Goal: Transaction & Acquisition: Purchase product/service

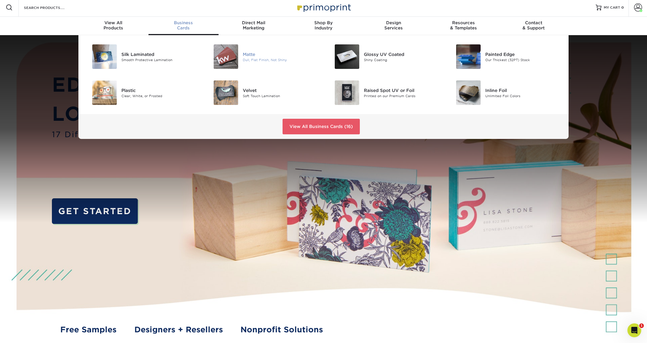
scroll to position [3, 0]
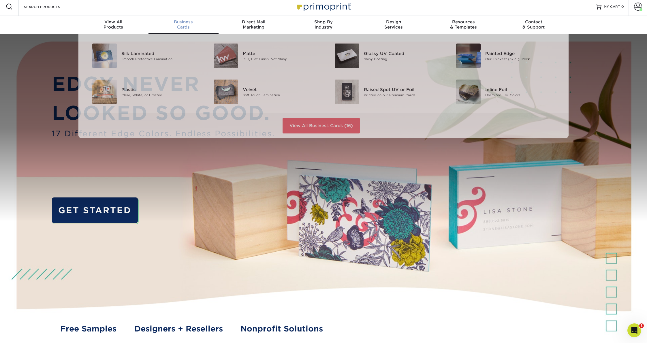
click at [186, 29] on div "Business Cards" at bounding box center [183, 24] width 70 height 10
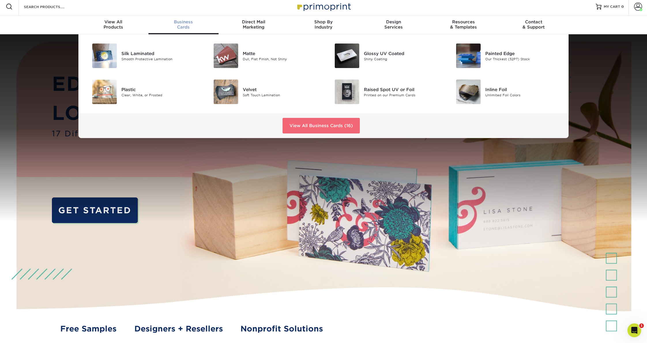
click at [305, 125] on link "View All Business Cards (16)" at bounding box center [320, 126] width 77 height 16
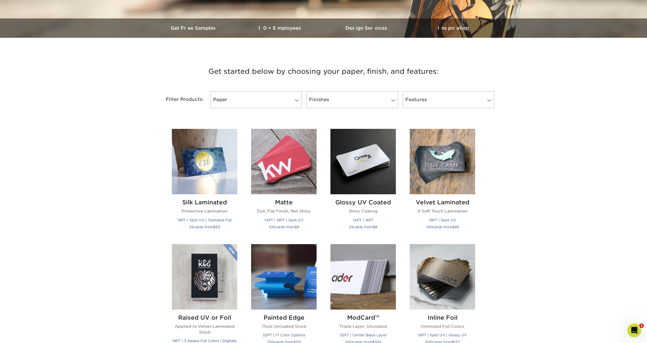
scroll to position [165, 0]
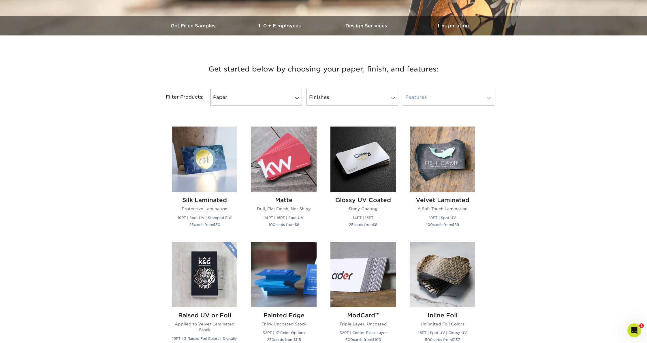
click at [430, 99] on link "Features" at bounding box center [448, 97] width 91 height 17
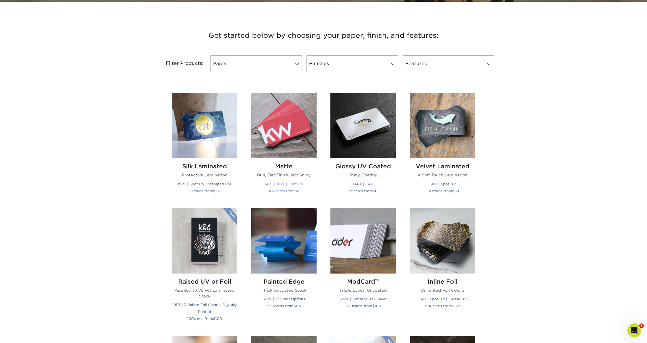
scroll to position [206, 0]
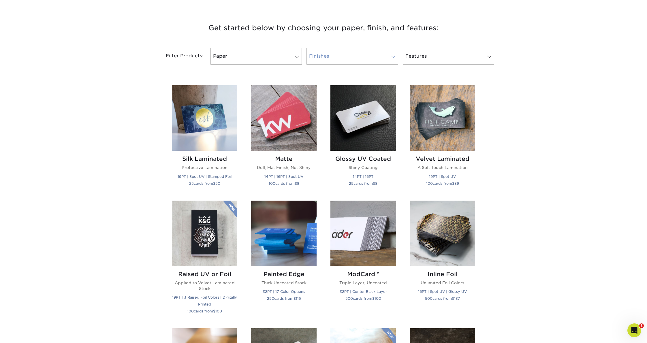
click at [360, 56] on link "Finishes" at bounding box center [351, 56] width 91 height 17
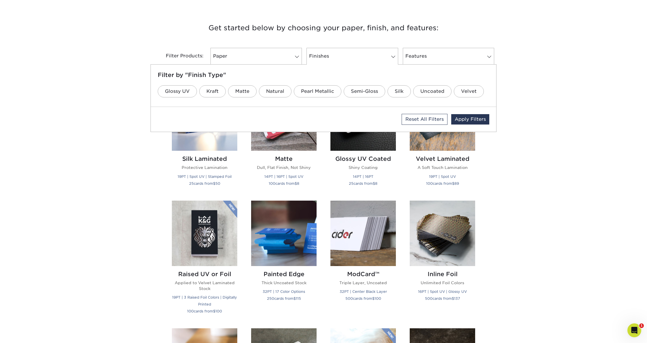
click at [94, 95] on div "Get started below by choosing your paper, finish, and features: Filtered Matche…" at bounding box center [323, 323] width 647 height 631
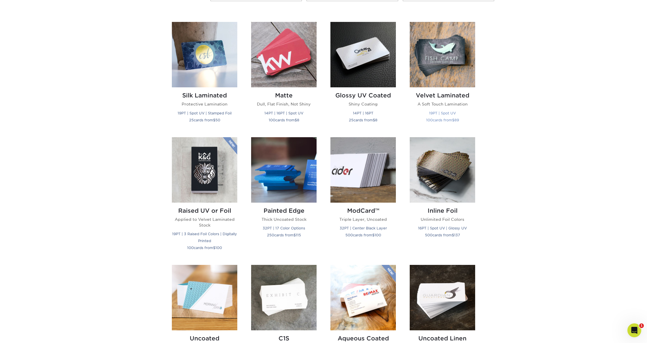
scroll to position [263, 0]
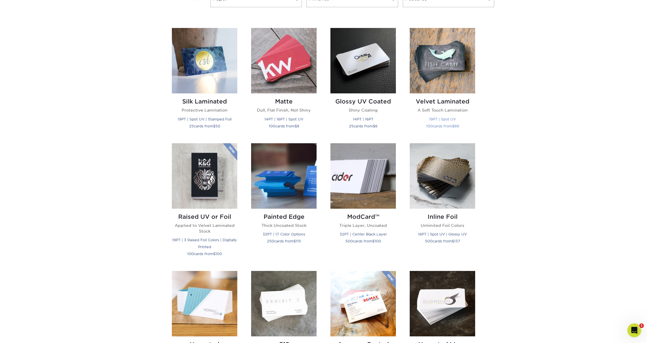
click at [445, 84] on img at bounding box center [442, 60] width 65 height 65
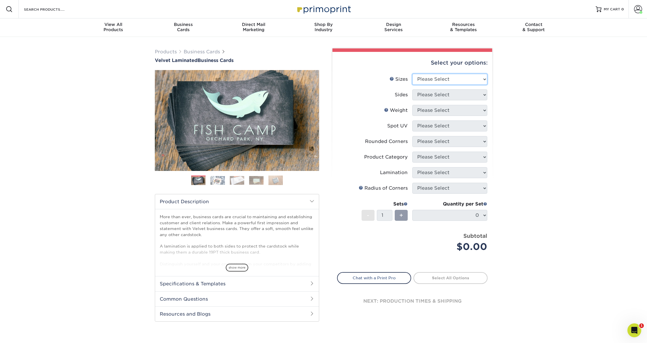
select select "2.50x2.50"
click at [446, 94] on select "Please Select Print Both Sides Print Front Only" at bounding box center [449, 94] width 75 height 11
select select "13abbda7-1d64-4f25-8bb2-c179b224825d"
select select "16PT"
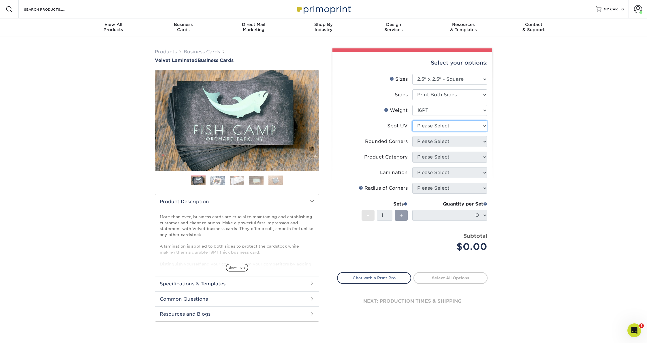
select select "1"
select select "7672df9e-0e0a-464d-8e1f-920c575e4da3"
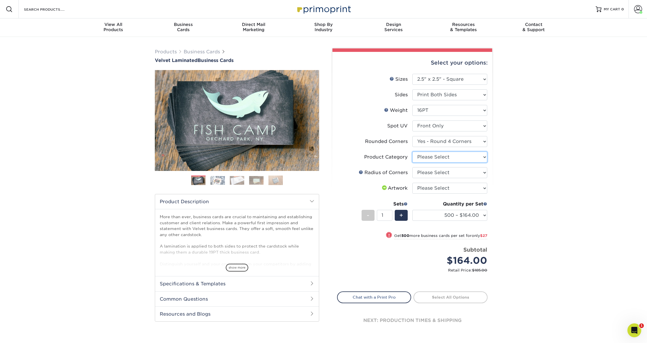
select select "3b5148f1-0588-4f88-a218-97bcfdce65c1"
select select "479fbfe7-6a0c-4895-8c9a-81739b7486c9"
click at [361, 172] on link at bounding box center [361, 172] width 5 height 5
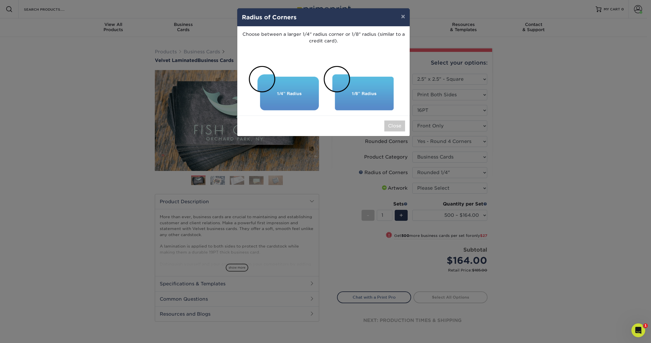
click at [402, 16] on button "×" at bounding box center [402, 16] width 13 height 16
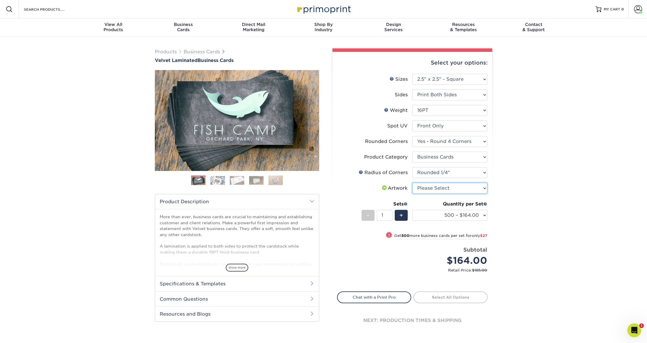
select select "upload"
select select "500 – $164.00"
click at [516, 214] on div "Products Business Cards Velvet Laminated Business Cards Previous Next" at bounding box center [323, 198] width 647 height 322
click at [464, 297] on link "Proceed to Shipping" at bounding box center [450, 296] width 74 height 10
type input "Set 1"
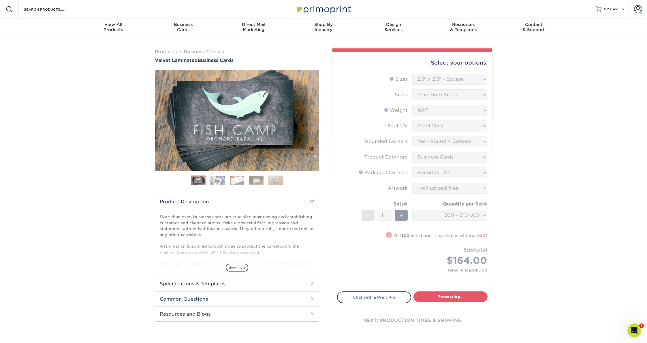
select select "e8e9cf41-8369-435d-a8c1-541c1f68336f"
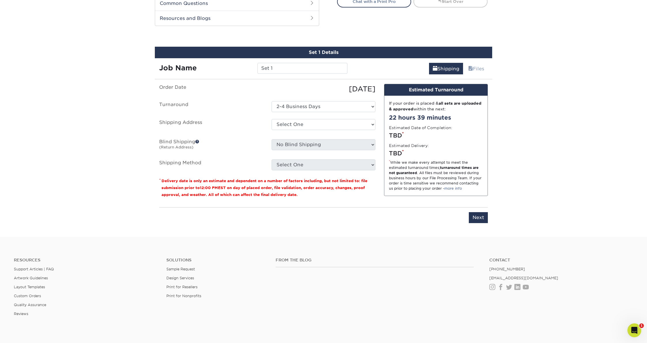
scroll to position [307, 0]
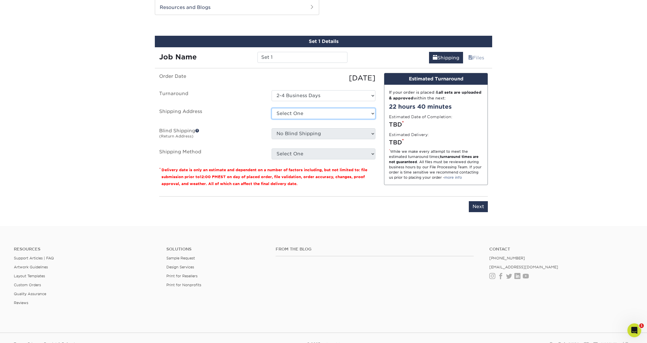
select select "234618"
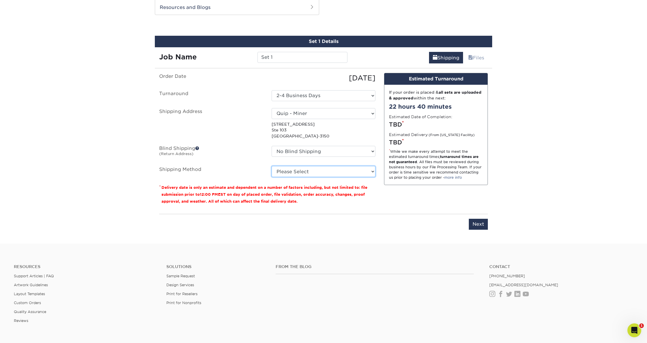
select select "03"
click at [417, 200] on div "Design Estimated Turnaround If your order is placed & all sets are uploaded & a…" at bounding box center [436, 141] width 112 height 136
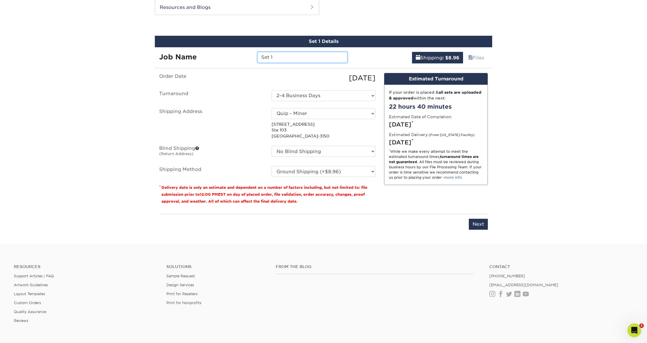
click at [275, 59] on input "Set 1" at bounding box center [302, 57] width 90 height 11
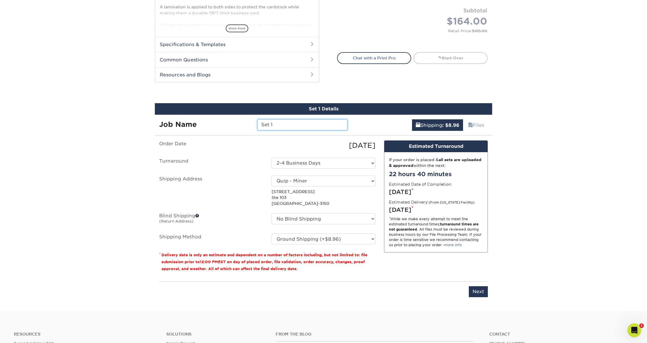
scroll to position [272, 0]
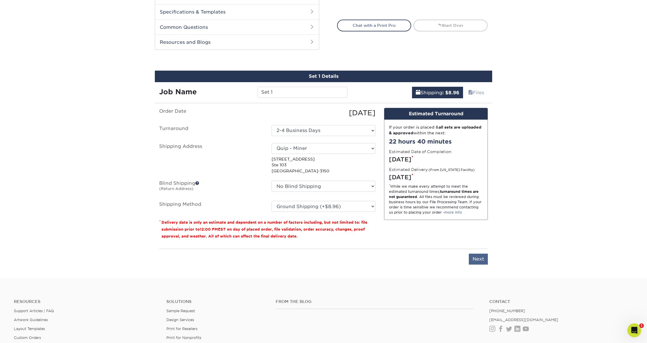
click at [479, 260] on input "Next" at bounding box center [478, 259] width 19 height 11
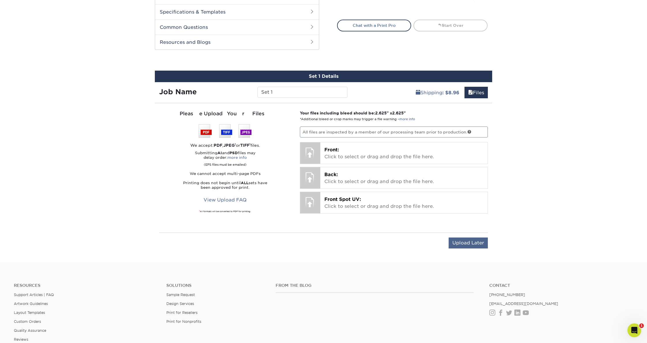
click at [462, 244] on input "Upload Later" at bounding box center [467, 242] width 39 height 11
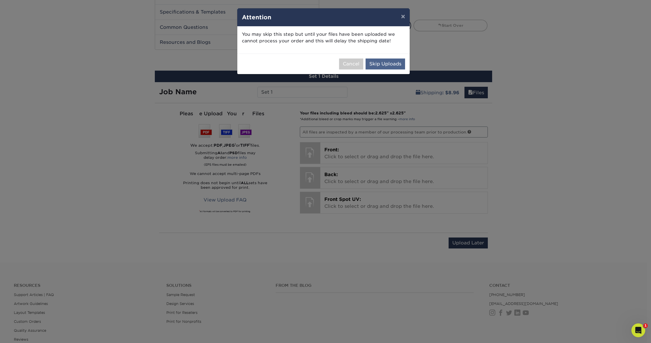
click at [392, 66] on button "Skip Uploads" at bounding box center [384, 64] width 39 height 11
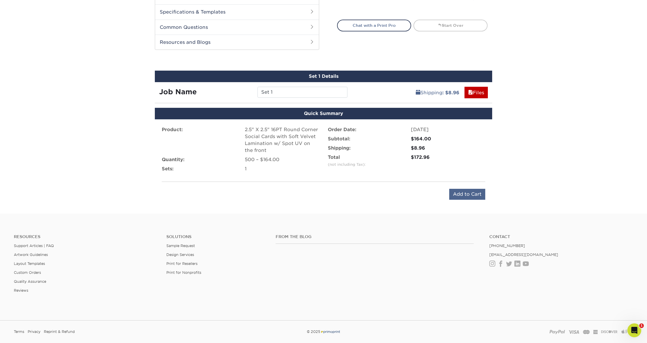
click at [469, 192] on input "Add to Cart" at bounding box center [467, 194] width 36 height 11
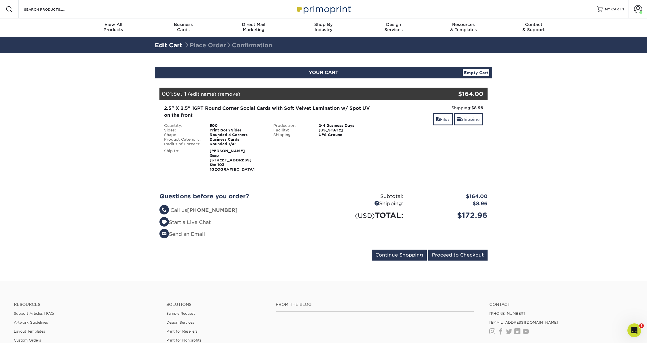
click at [219, 130] on div "Print Both Sides" at bounding box center [237, 130] width 64 height 5
click at [466, 95] on div "$164.00" at bounding box center [458, 94] width 50 height 9
drag, startPoint x: 165, startPoint y: 110, endPoint x: 186, endPoint y: 126, distance: 26.3
click at [165, 110] on div "2.5" X 2.5" 16PT Round Corner Social Cards with Soft Velvet Lamination w/ Spot …" at bounding box center [269, 112] width 210 height 14
click at [212, 127] on div "500" at bounding box center [237, 125] width 64 height 5
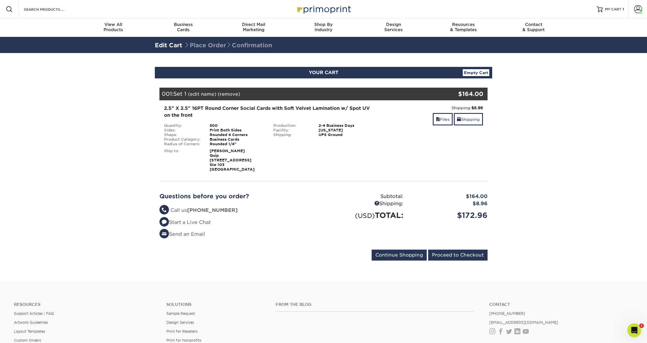
click at [170, 45] on link "Edit Cart" at bounding box center [168, 45] width 27 height 7
click at [172, 94] on div "001: Set 1 (edit name) (remove) Are you sure you want to remove this product ? …" at bounding box center [295, 94] width 273 height 13
click at [444, 122] on link "Files" at bounding box center [443, 119] width 20 height 12
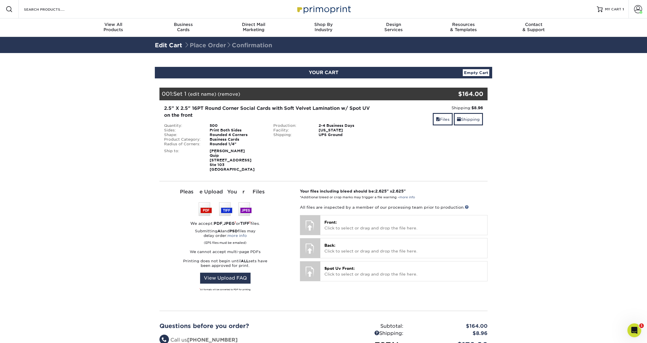
click at [229, 169] on strong "[PERSON_NAME] Quip [STREET_ADDRESS]" at bounding box center [232, 160] width 45 height 23
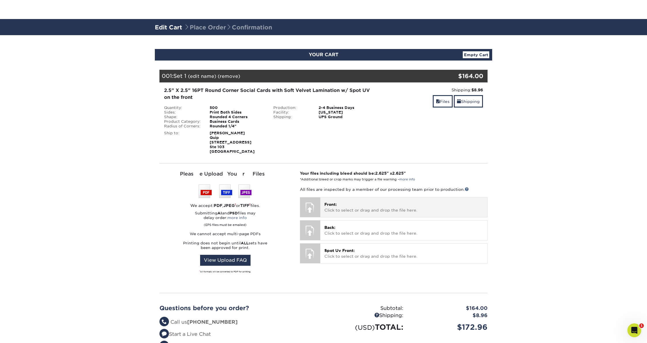
scroll to position [53, 0]
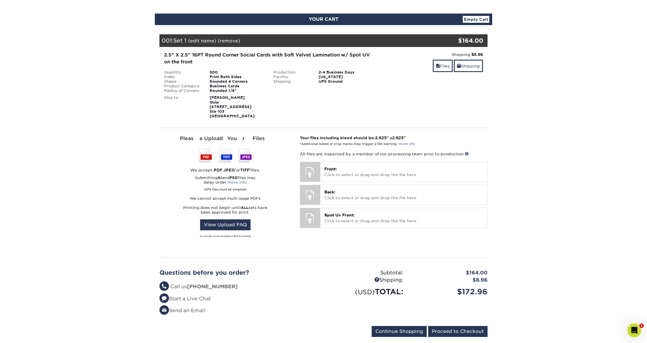
click at [218, 120] on div "2.5" X 2.5" 16PT Round Corner Social Cards with Soft Velvet Lamination w/ Spot …" at bounding box center [323, 85] width 337 height 76
click at [170, 97] on div "Ship to:" at bounding box center [183, 106] width 46 height 23
drag, startPoint x: 172, startPoint y: 87, endPoint x: 190, endPoint y: 85, distance: 18.0
click at [174, 86] on div "Product Category:" at bounding box center [183, 86] width 46 height 5
drag, startPoint x: 190, startPoint y: 85, endPoint x: 252, endPoint y: 91, distance: 62.5
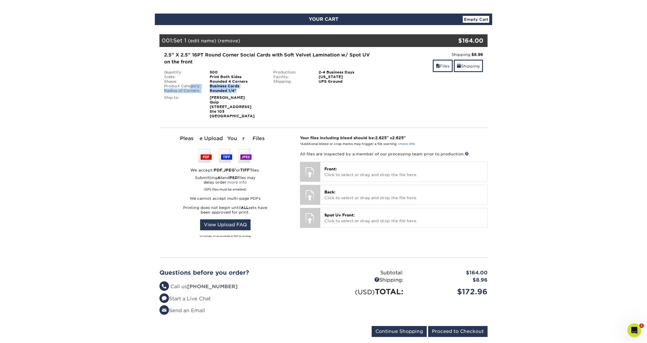
click at [250, 91] on ul "Quantity: 500 Sides: Print Both Sides Shape: Rounded 4 Corners Product Category…" at bounding box center [214, 81] width 101 height 23
drag, startPoint x: 252, startPoint y: 91, endPoint x: 266, endPoint y: 87, distance: 14.0
click at [252, 91] on div "Rounded 1/4"" at bounding box center [237, 90] width 64 height 5
drag, startPoint x: 298, startPoint y: 82, endPoint x: 337, endPoint y: 80, distance: 39.2
click at [323, 82] on li "Shipping: UPS Ground" at bounding box center [323, 81] width 109 height 5
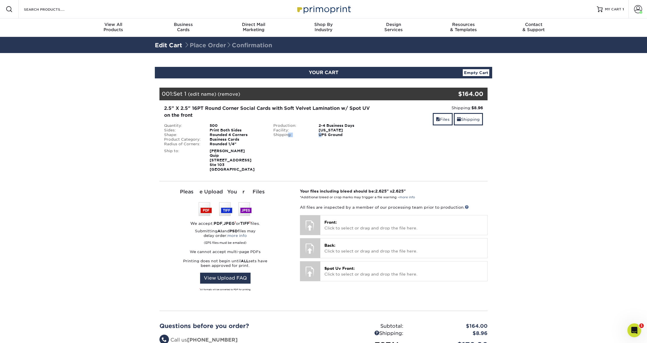
scroll to position [0, 0]
drag, startPoint x: 333, startPoint y: 107, endPoint x: 324, endPoint y: 106, distance: 8.9
click at [332, 107] on div "2.5" X 2.5" 16PT Round Corner Social Cards with Soft Velvet Lamination w/ Spot …" at bounding box center [269, 112] width 210 height 14
drag, startPoint x: 233, startPoint y: 105, endPoint x: 220, endPoint y: 105, distance: 12.1
click at [232, 105] on div "2.5" X 2.5" 16PT Round Corner Social Cards with Soft Velvet Lamination w/ Spot …" at bounding box center [269, 112] width 210 height 14
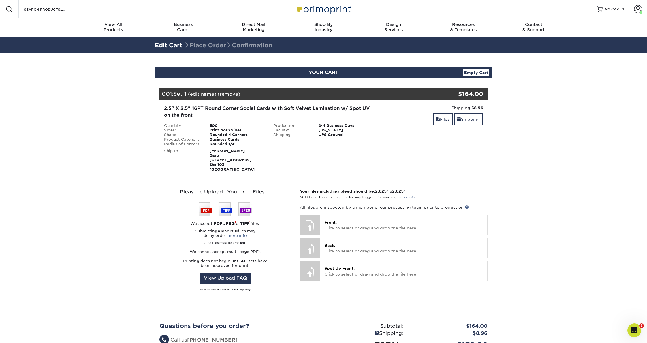
click at [190, 108] on div "2.5" X 2.5" 16PT Round Corner Social Cards with Soft Velvet Lamination w/ Spot …" at bounding box center [269, 112] width 210 height 14
click at [221, 121] on div "2.5" X 2.5" 16PT Round Corner Social Cards with Soft Velvet Lamination w/ Spot …" at bounding box center [269, 138] width 218 height 67
click at [306, 9] on img at bounding box center [324, 9] width 58 height 12
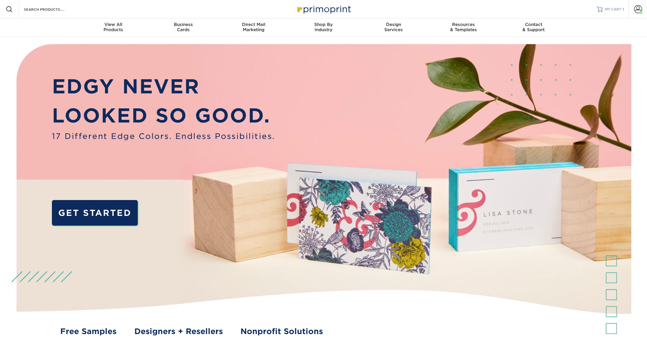
click at [612, 8] on span "MY CART" at bounding box center [613, 9] width 16 height 5
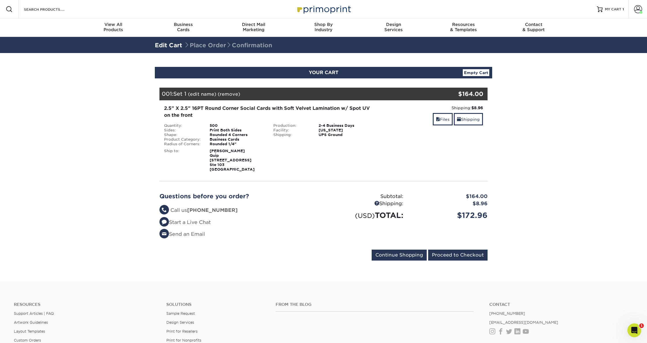
drag, startPoint x: 283, startPoint y: 129, endPoint x: 278, endPoint y: 133, distance: 7.0
click at [283, 129] on div "Facility:" at bounding box center [292, 130] width 46 height 5
drag, startPoint x: 220, startPoint y: 135, endPoint x: 221, endPoint y: 160, distance: 25.4
click at [220, 135] on div "Rounded 4 Corners" at bounding box center [237, 135] width 64 height 5
drag, startPoint x: 221, startPoint y: 168, endPoint x: 206, endPoint y: 172, distance: 15.0
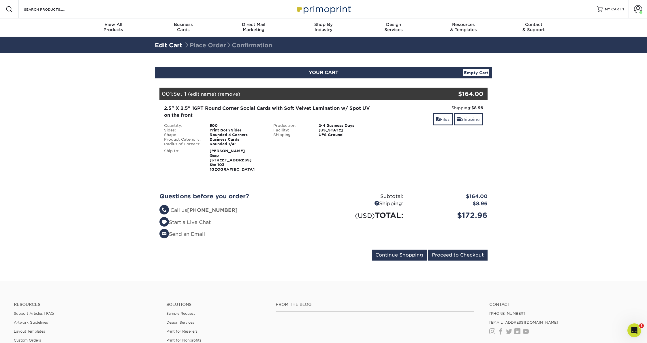
click at [219, 170] on strong "Andrew Powell Quip 132 E Broadway Ste 103 Eugene, OR 97401" at bounding box center [232, 160] width 45 height 23
drag, startPoint x: 173, startPoint y: 146, endPoint x: 172, endPoint y: 132, distance: 14.4
click at [173, 145] on div "Quantity: 500 Sides: Print Both Sides Shape: Rounded 4 Corners Product Category…" at bounding box center [269, 147] width 218 height 48
click at [174, 123] on ul "Quantity: 500 Sides: Print Both Sides Shape: Rounded 4 Corners Product Category…" at bounding box center [214, 134] width 101 height 23
drag, startPoint x: 176, startPoint y: 107, endPoint x: 216, endPoint y: 101, distance: 40.2
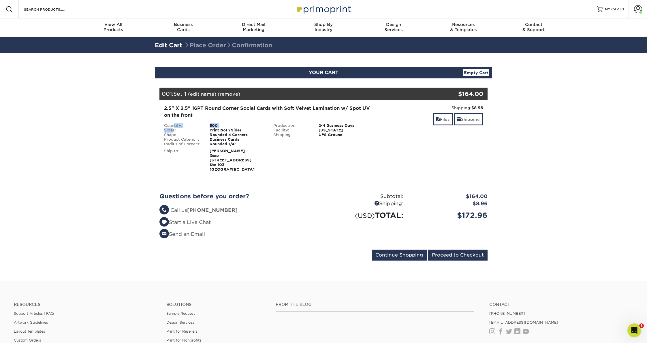
click at [176, 107] on div "2.5" X 2.5" 16PT Round Corner Social Cards with Soft Velvet Lamination w/ Spot …" at bounding box center [269, 112] width 210 height 14
click at [208, 95] on link "(edit name)" at bounding box center [202, 93] width 28 height 5
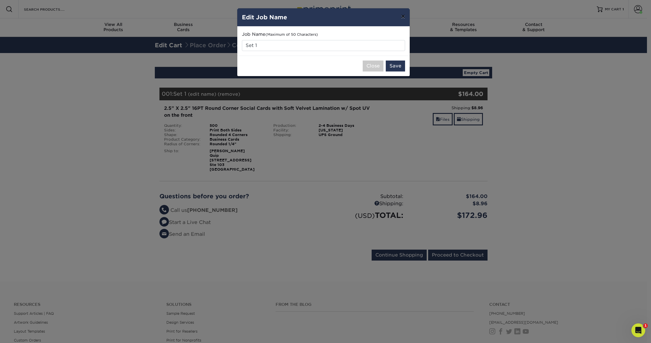
click at [401, 17] on button "×" at bounding box center [402, 16] width 13 height 16
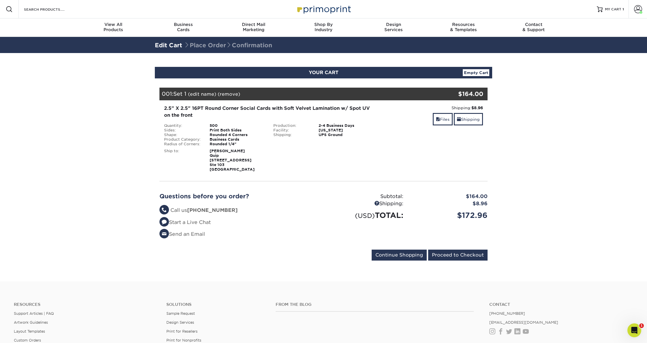
click at [471, 212] on div "$172.96" at bounding box center [450, 215] width 84 height 11
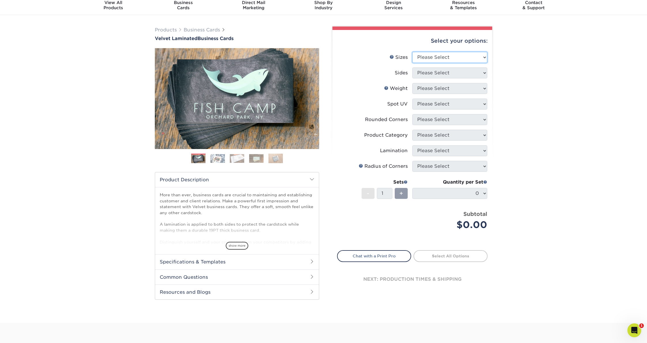
scroll to position [22, 0]
select select "2.50x2.50"
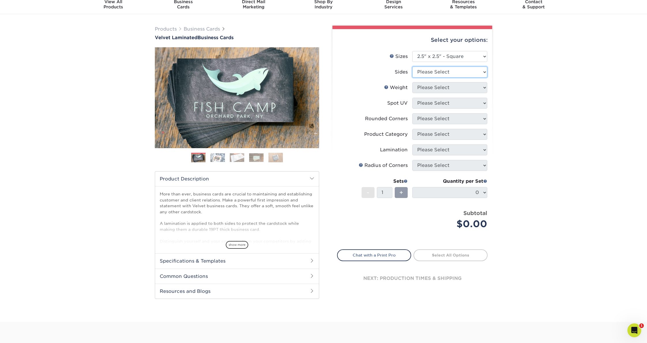
select select "13abbda7-1d64-4f25-8bb2-c179b224825d"
select select "16PT"
select select "1"
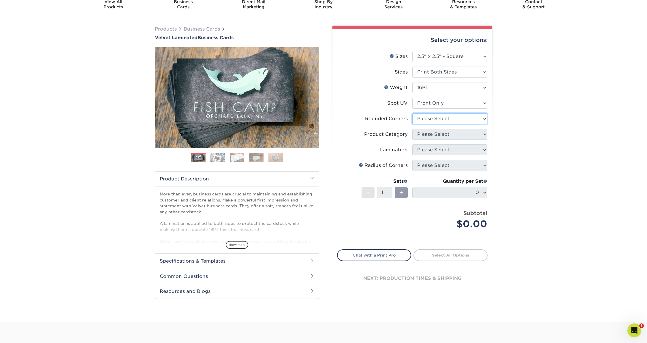
select select "7672df9e-0e0a-464d-8e1f-920c575e4da3"
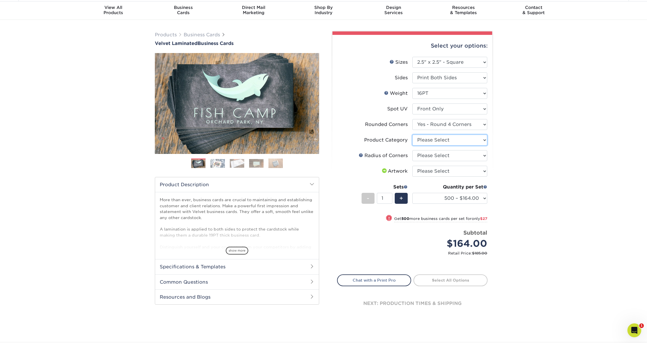
scroll to position [17, 0]
select select "3b5148f1-0588-4f88-a218-97bcfdce65c1"
select select "479fbfe7-6a0c-4895-8c9a-81739b7486c9"
select select "upload"
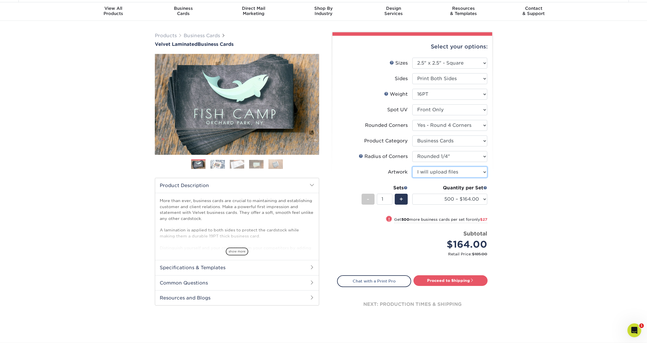
scroll to position [15, 0]
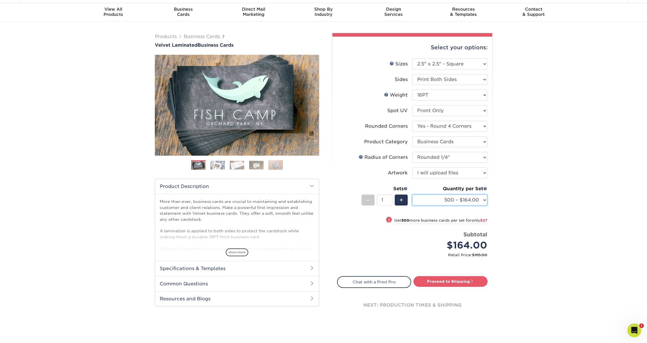
select select "1000 – $191.00"
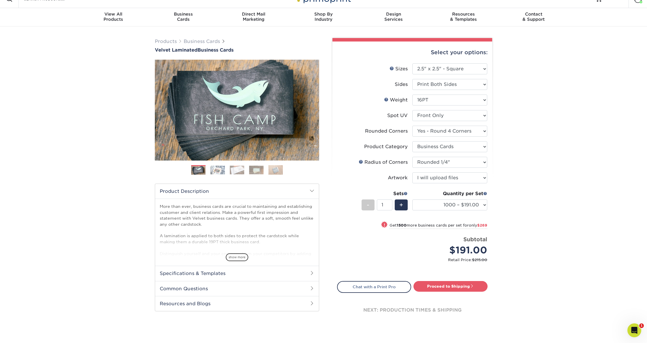
click at [532, 232] on div "Products Business Cards Velvet Laminated Business Cards Previous Next" at bounding box center [323, 188] width 647 height 322
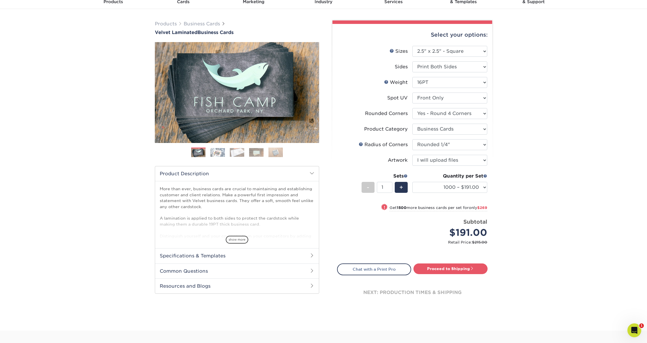
scroll to position [33, 0]
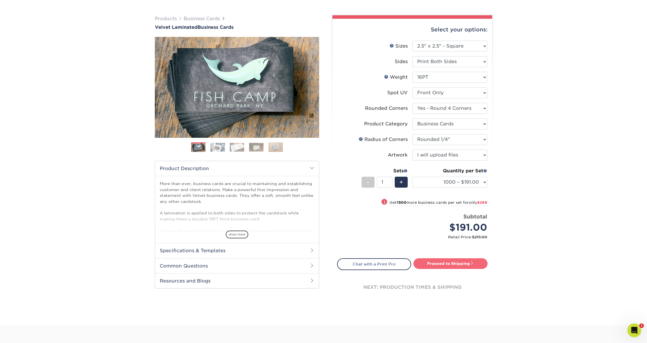
click at [449, 263] on link "Proceed to Shipping" at bounding box center [450, 263] width 74 height 10
type input "Set 1"
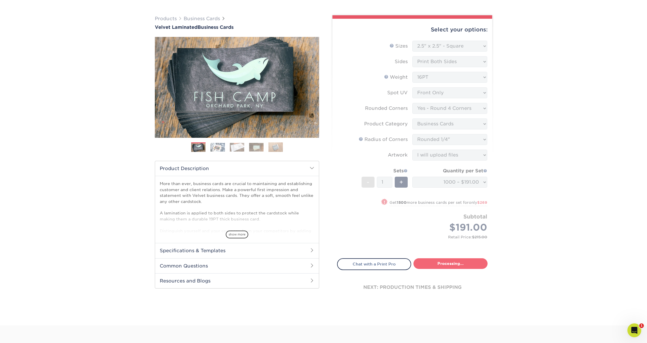
select select "09d6179a-130a-4d35-b4ba-e85668605f10"
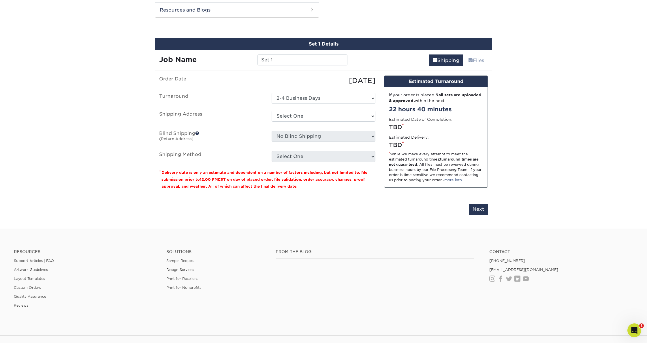
scroll to position [307, 0]
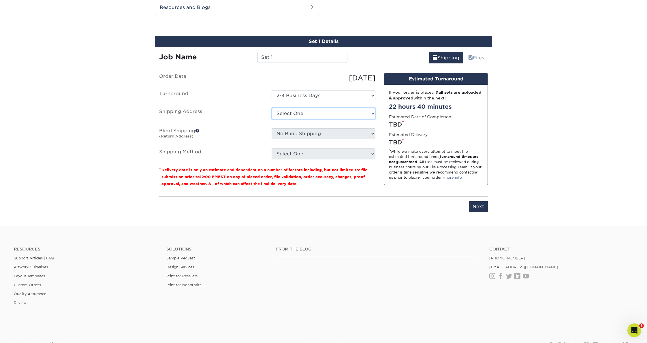
select select "198271"
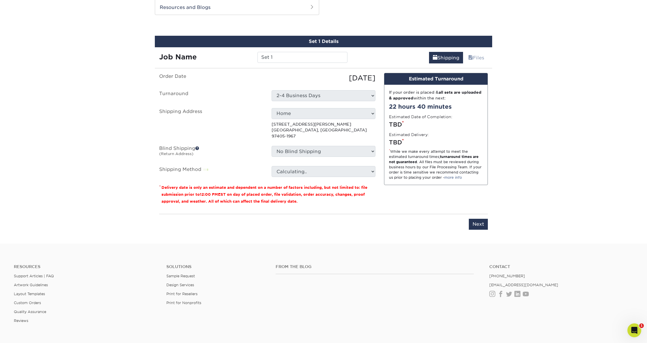
click at [225, 146] on label "Blind Shipping (Return Address)" at bounding box center [211, 152] width 112 height 13
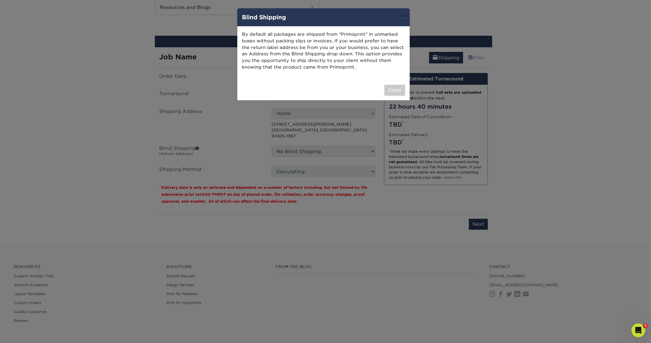
click at [402, 17] on button "×" at bounding box center [402, 16] width 13 height 16
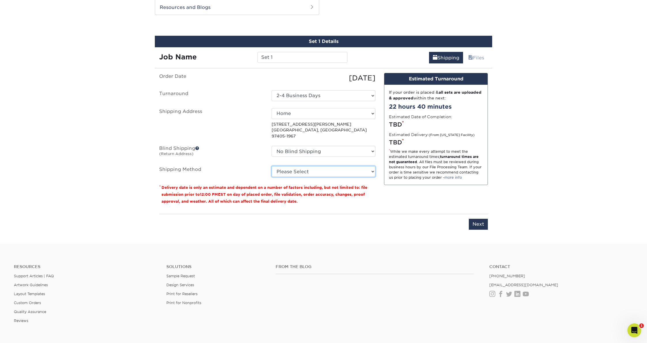
select select "03"
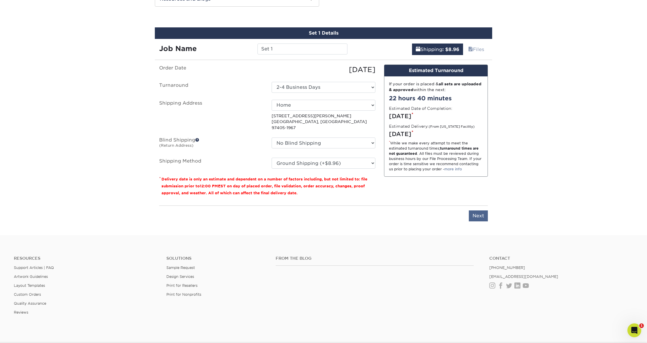
click at [478, 210] on input "Next" at bounding box center [478, 215] width 19 height 11
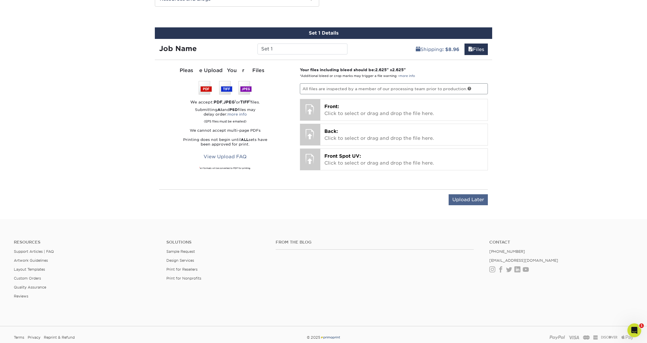
click at [468, 199] on input "Upload Later" at bounding box center [467, 199] width 39 height 11
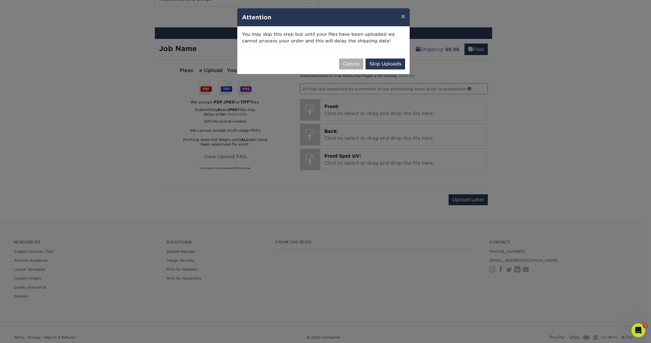
click at [348, 62] on button "Cancel" at bounding box center [351, 64] width 24 height 11
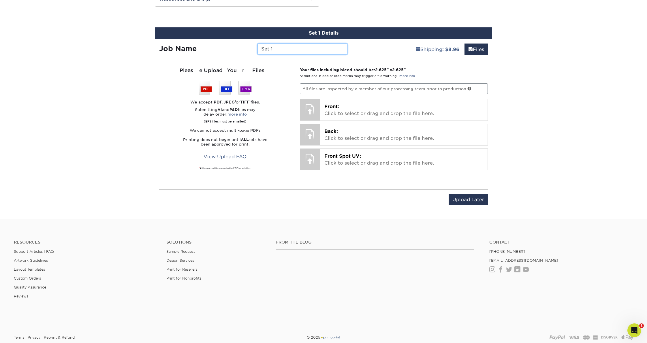
click at [287, 48] on input "Set 1" at bounding box center [302, 49] width 90 height 11
type input "Set 2"
click at [466, 198] on input "Upload Later" at bounding box center [467, 199] width 39 height 11
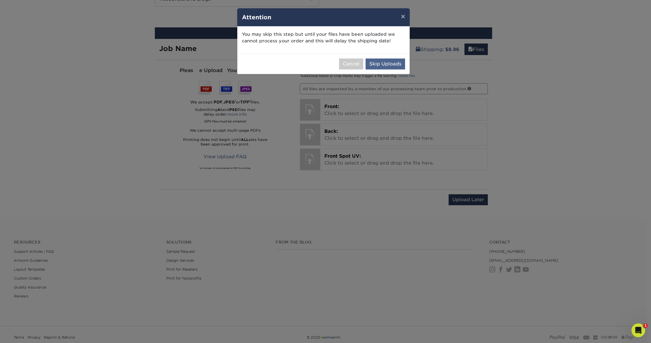
click at [385, 61] on button "Skip Uploads" at bounding box center [384, 64] width 39 height 11
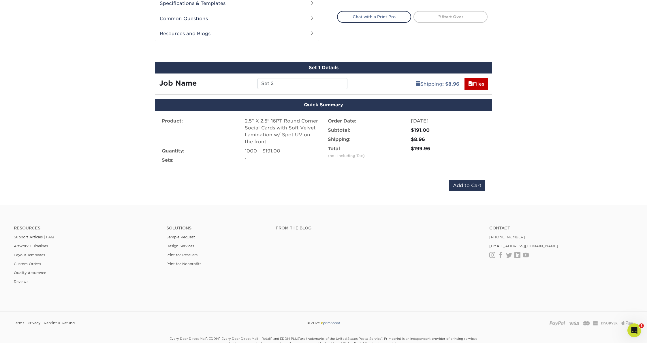
scroll to position [273, 0]
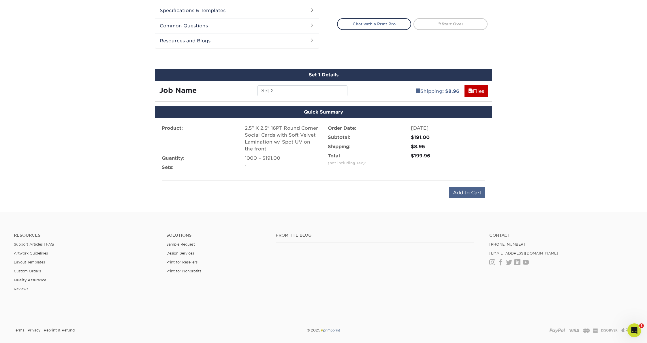
click at [469, 194] on input "Add to Cart" at bounding box center [467, 192] width 36 height 11
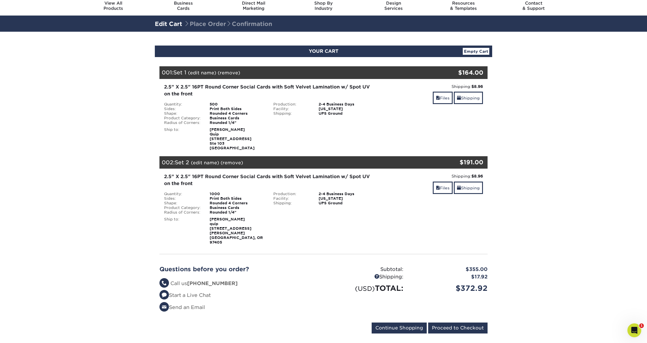
scroll to position [23, 0]
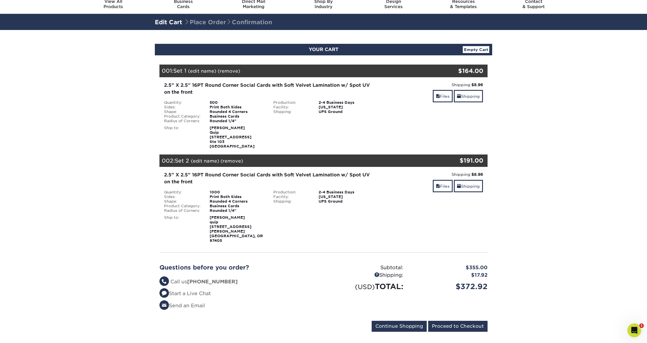
click at [424, 131] on div "Shipping: $8.96 Discount: - $0.00 Files Shipping" at bounding box center [432, 115] width 109 height 67
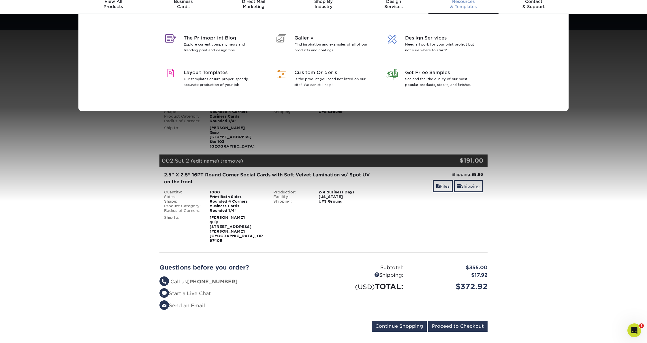
scroll to position [0, 0]
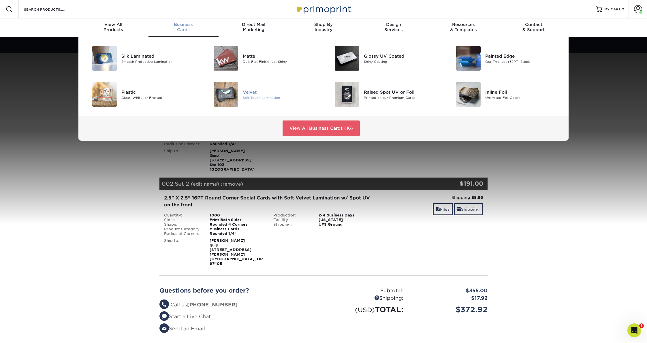
click at [228, 91] on img at bounding box center [226, 94] width 24 height 24
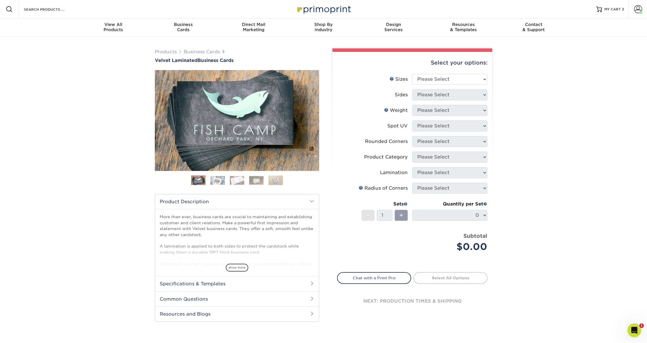
click at [219, 181] on img at bounding box center [217, 180] width 14 height 9
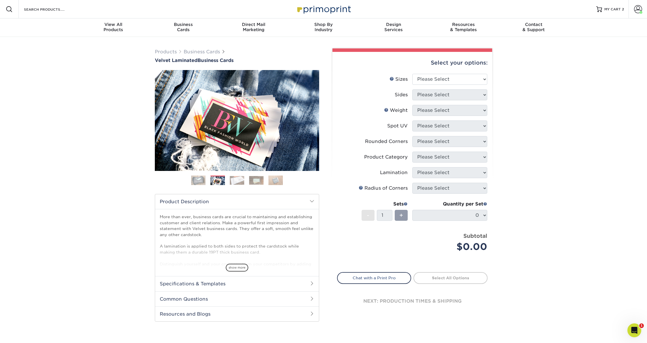
click at [235, 181] on img at bounding box center [237, 180] width 14 height 9
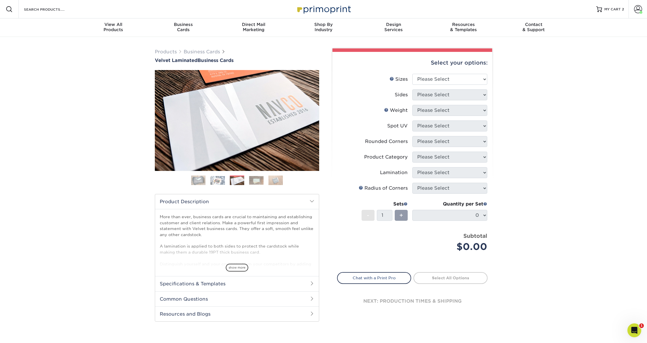
click at [258, 181] on img at bounding box center [256, 180] width 14 height 9
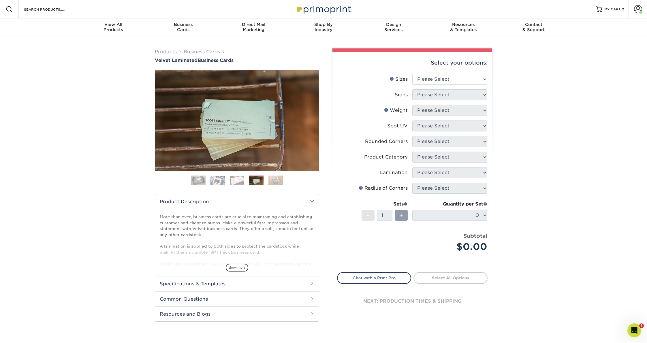
click at [279, 181] on img at bounding box center [275, 180] width 14 height 10
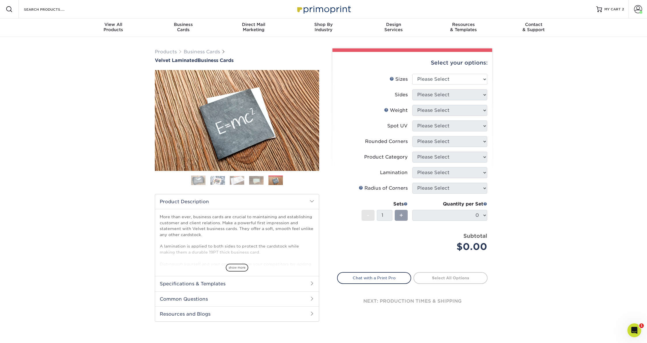
click at [256, 182] on img at bounding box center [256, 180] width 14 height 9
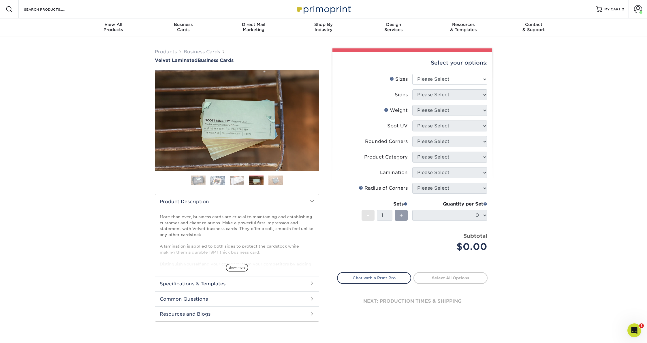
click at [243, 182] on img at bounding box center [237, 180] width 14 height 9
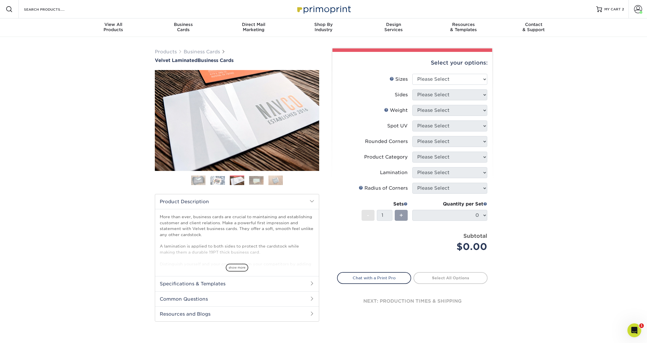
click at [134, 215] on div "Products Business Cards Velvet Laminated Business Cards Previous Next" at bounding box center [323, 191] width 647 height 308
